Goal: Task Accomplishment & Management: Manage account settings

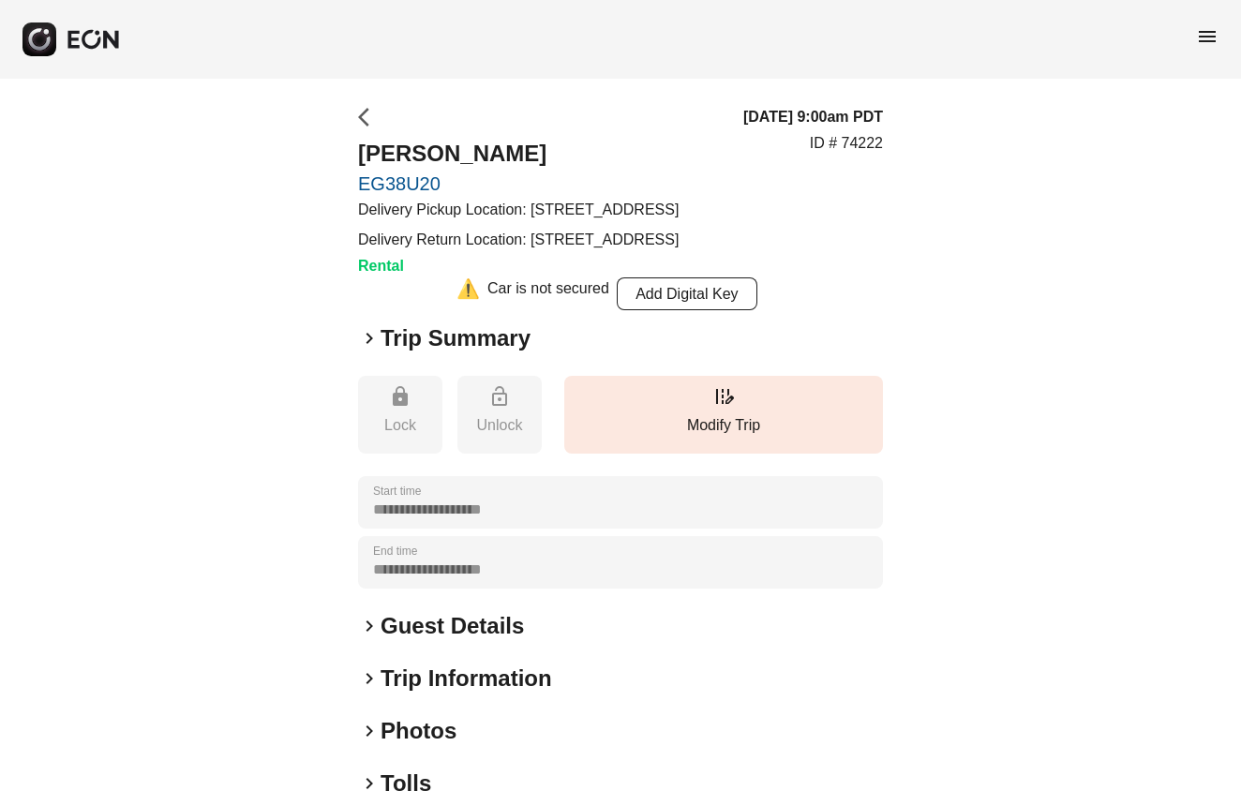
click at [368, 112] on span "arrow_back_ios" at bounding box center [369, 117] width 22 height 22
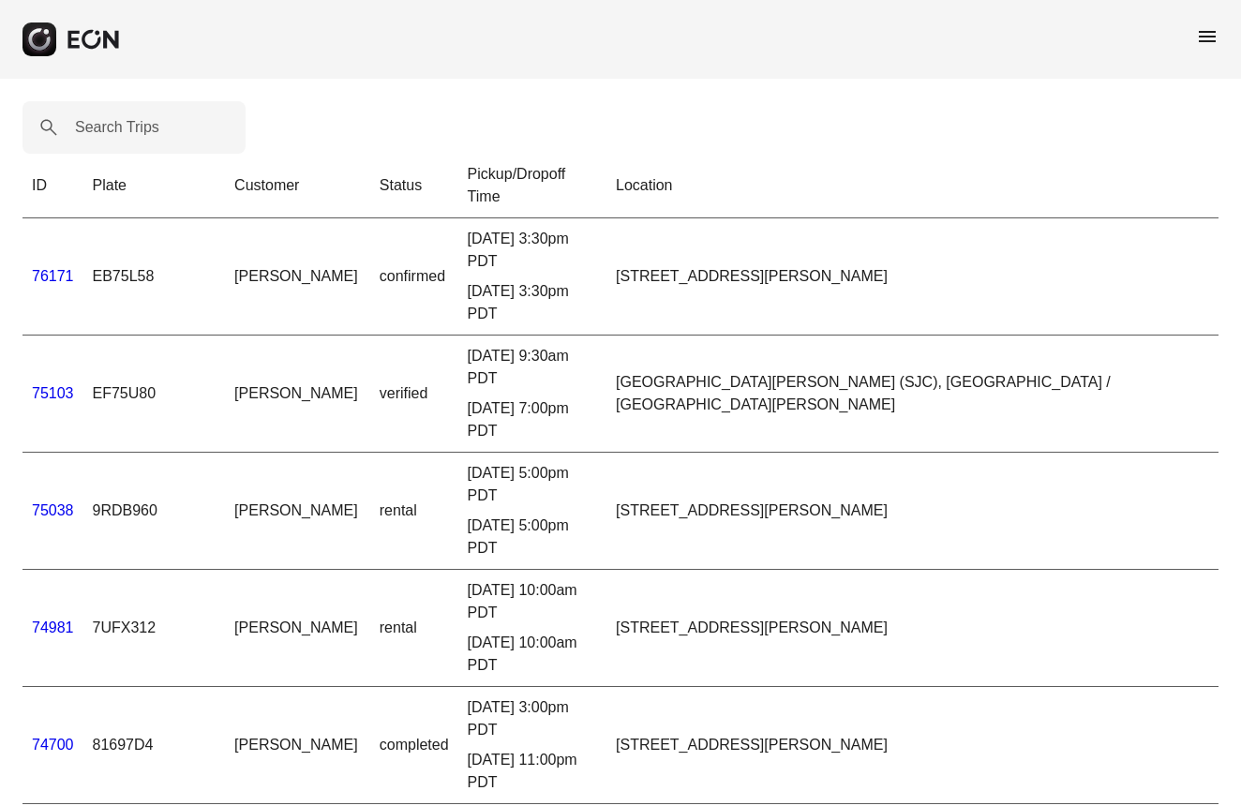
click at [1201, 36] on span "menu" at bounding box center [1207, 36] width 22 height 22
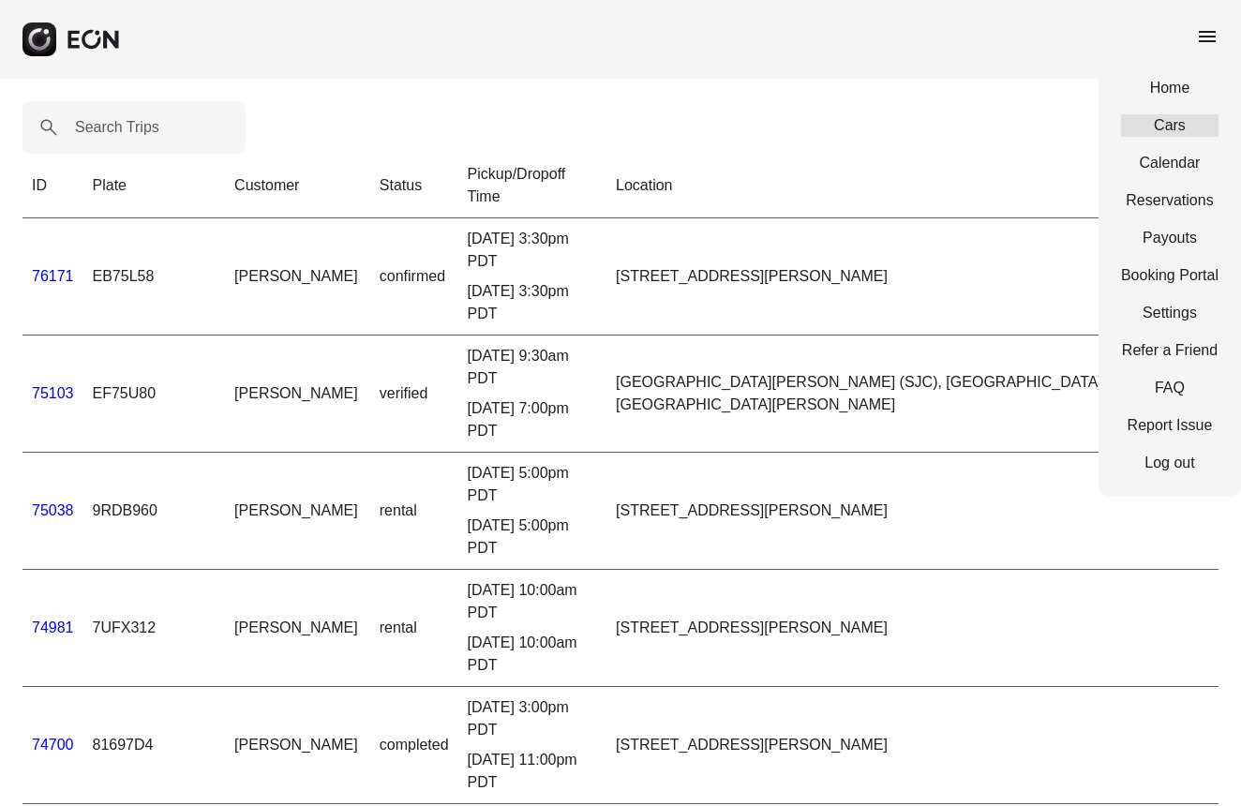
click at [1169, 128] on link "Cars" at bounding box center [1169, 125] width 97 height 22
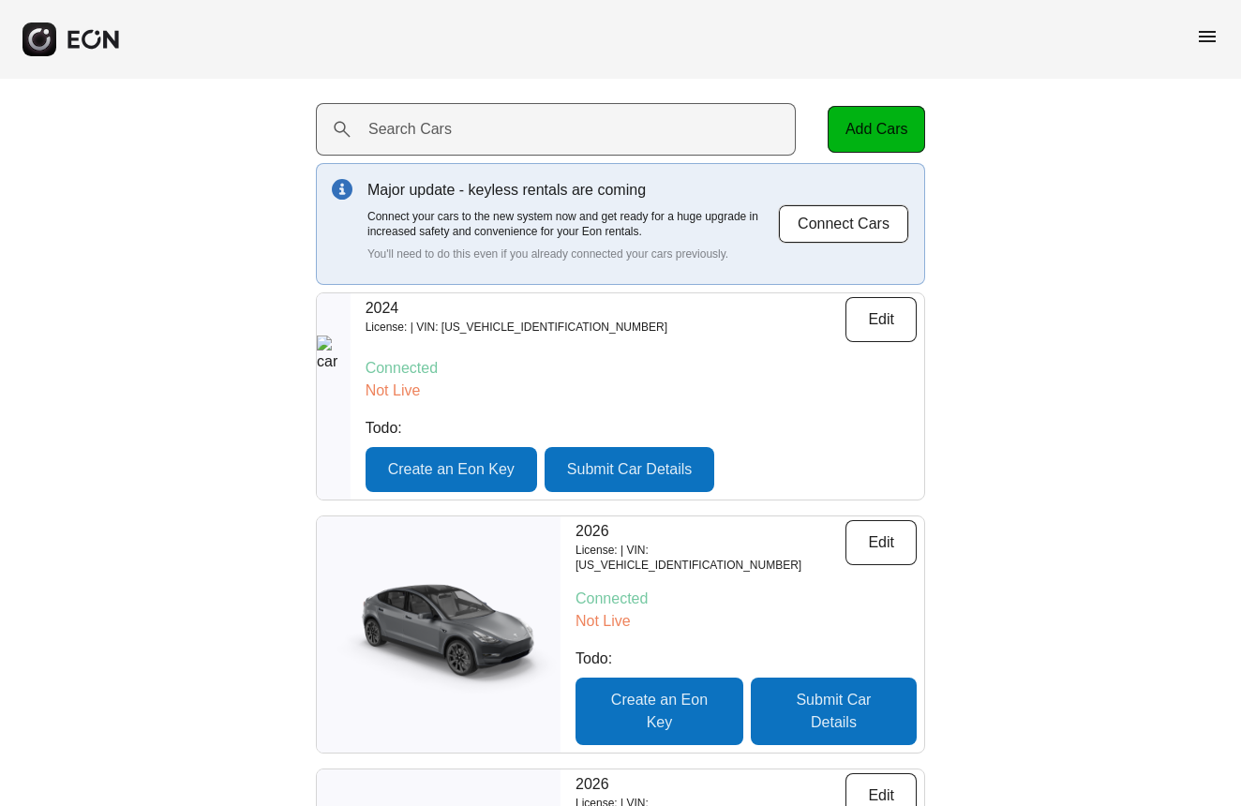
click at [435, 127] on label "Search Cars" at bounding box center [409, 129] width 83 height 22
click at [435, 127] on Cars "Search Cars" at bounding box center [556, 129] width 480 height 52
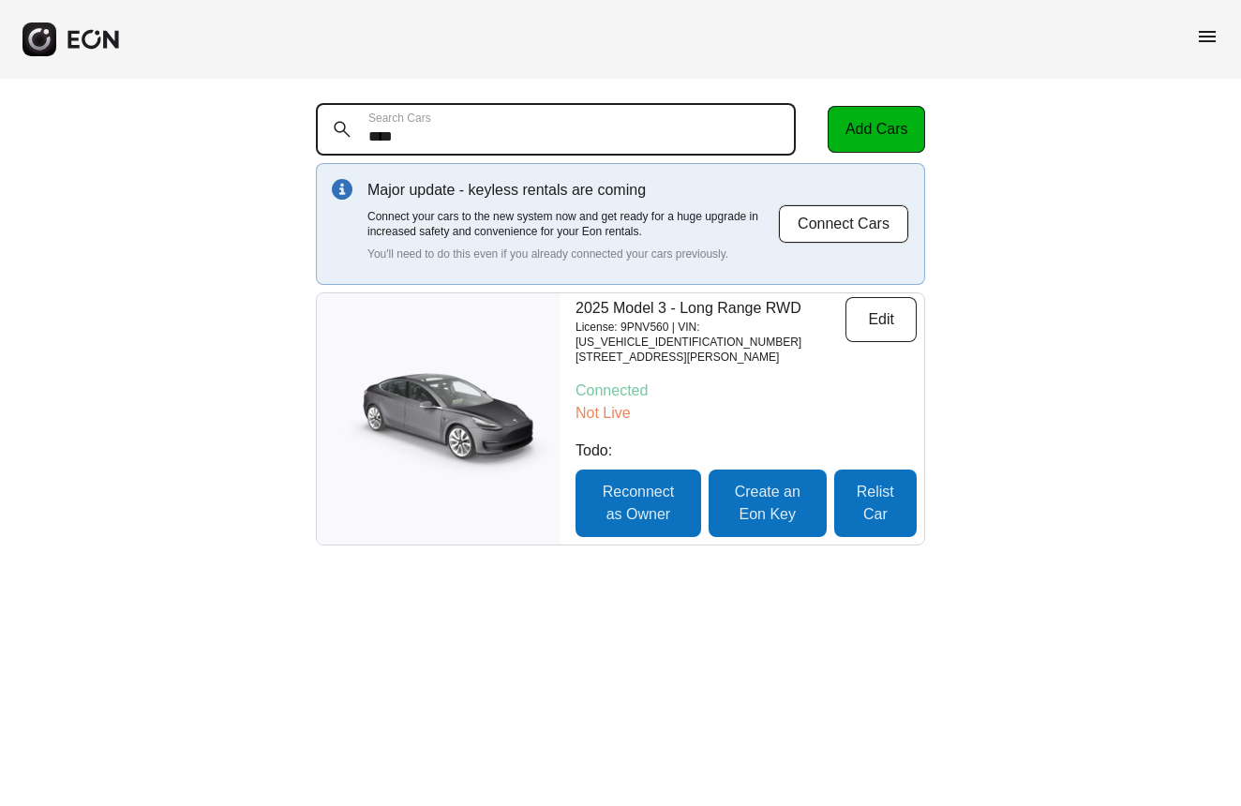
type Cars "****"
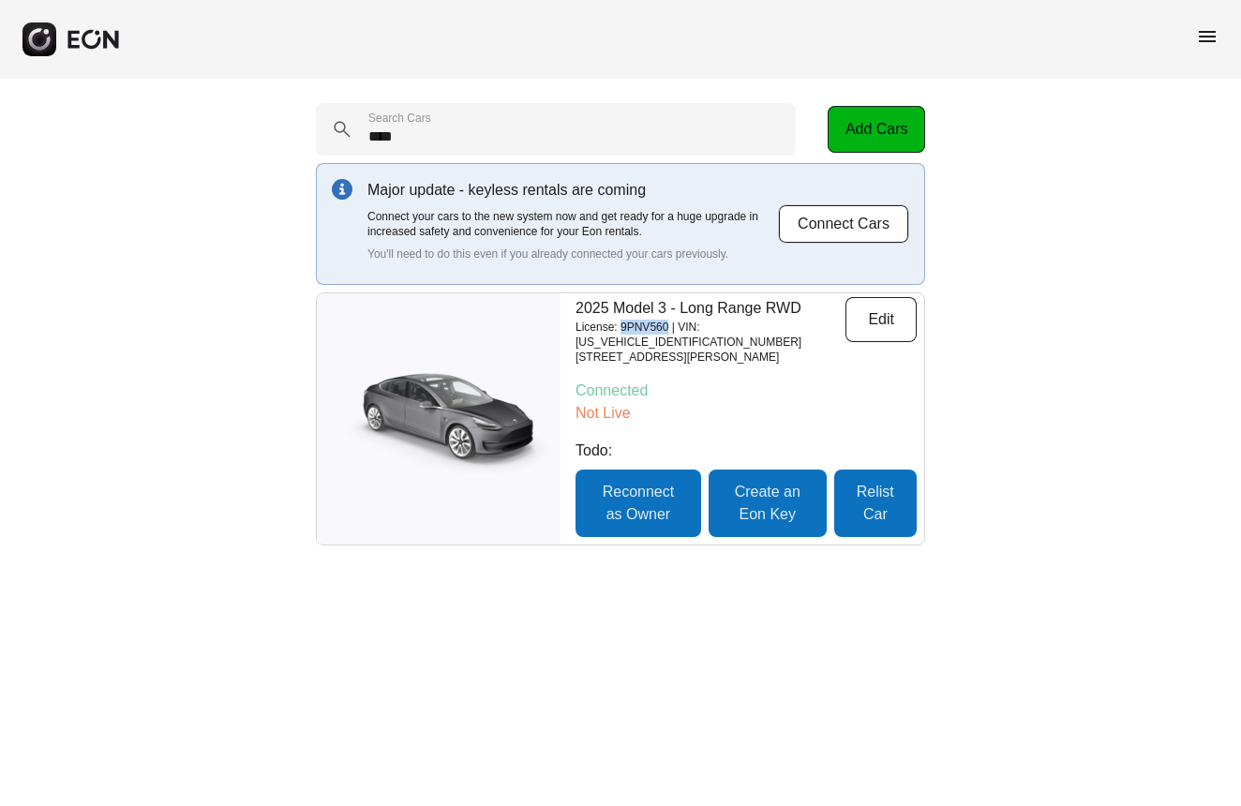
drag, startPoint x: 674, startPoint y: 328, endPoint x: 649, endPoint y: 341, distance: 27.7
click at [624, 326] on p "License: 9PNV560 | VIN: [US_VEHICLE_IDENTIFICATION_NUMBER]" at bounding box center [710, 335] width 270 height 30
copy p "9PNV560"
